Goal: Find specific page/section: Find specific page/section

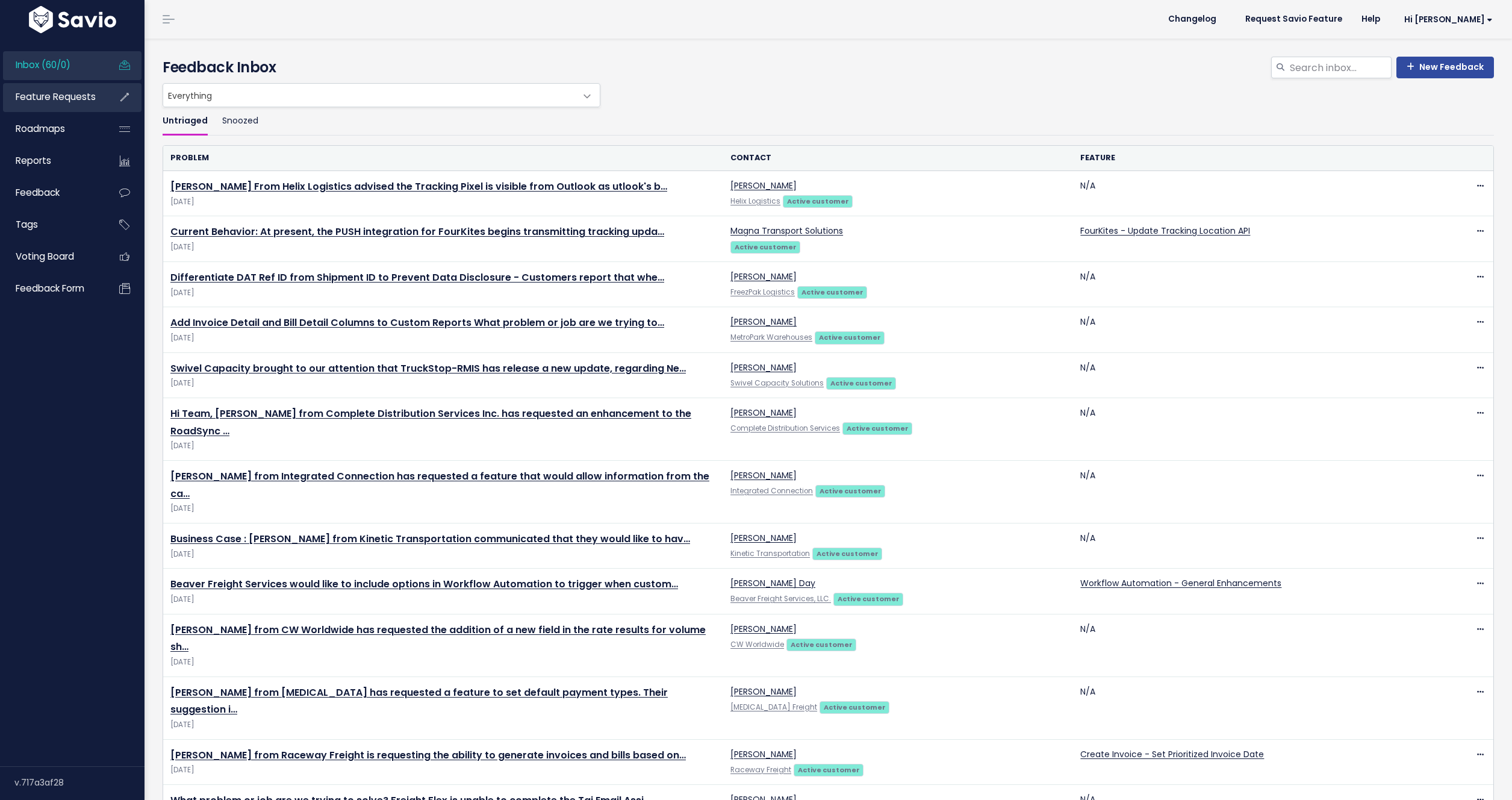
click at [18, 97] on span "Feature Requests" at bounding box center [55, 96] width 80 height 13
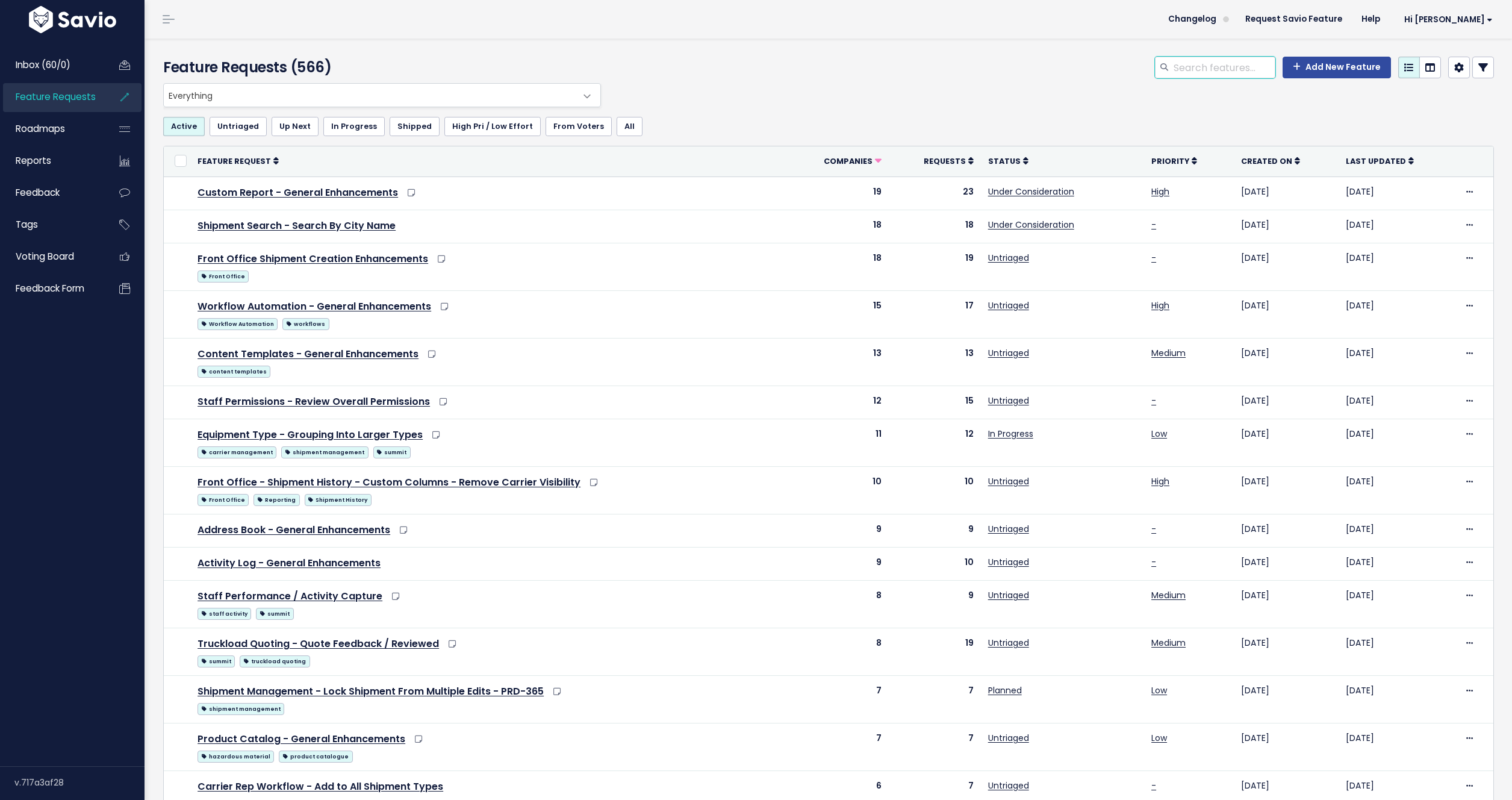
click at [1243, 67] on input "search" at bounding box center [1224, 68] width 103 height 22
type input "nested"
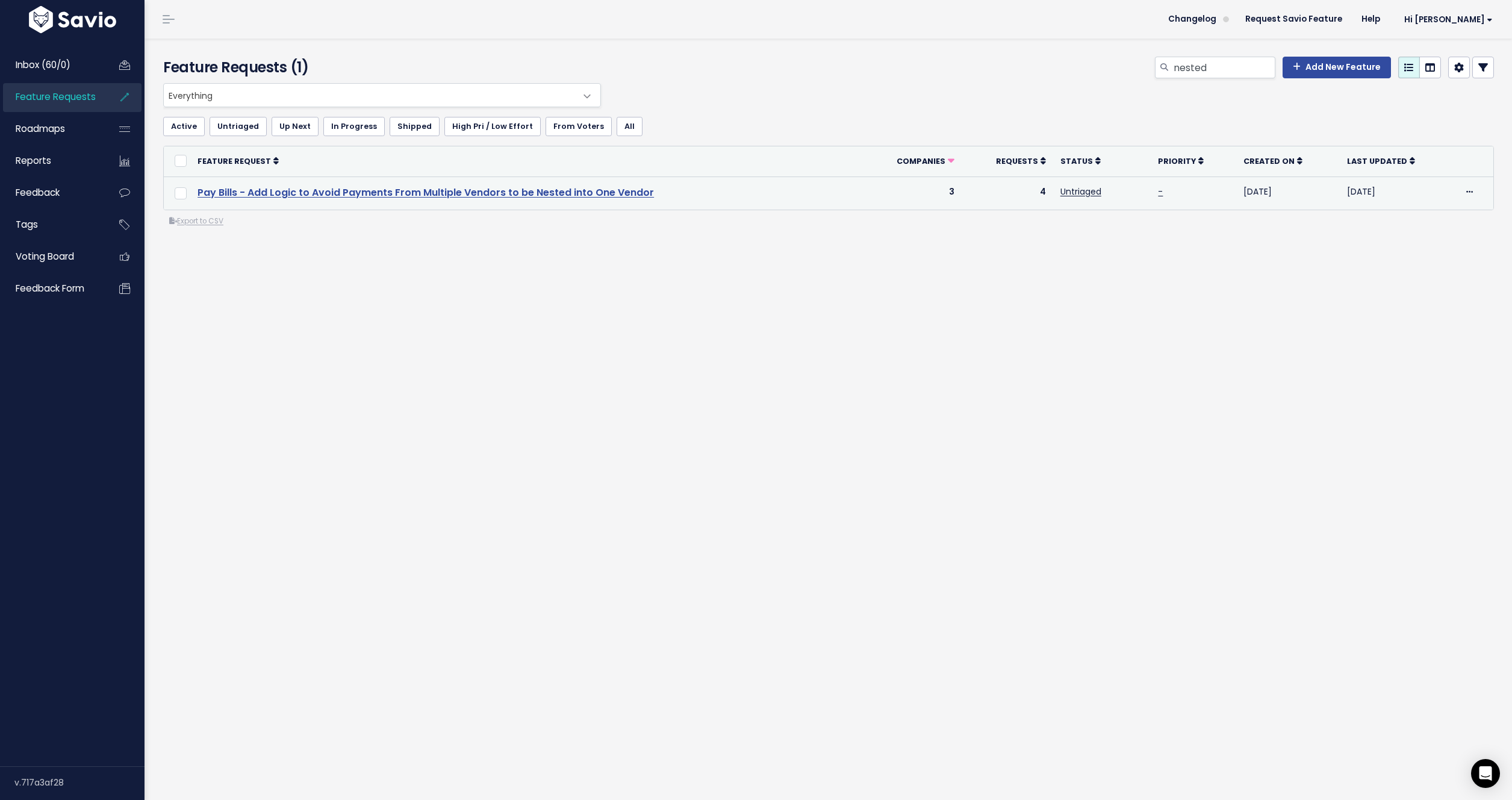
click at [529, 194] on link "Pay Bills - Add Logic to Avoid Payments From Multiple Vendors to be Nested into…" at bounding box center [425, 192] width 456 height 14
